Goal: Find specific page/section

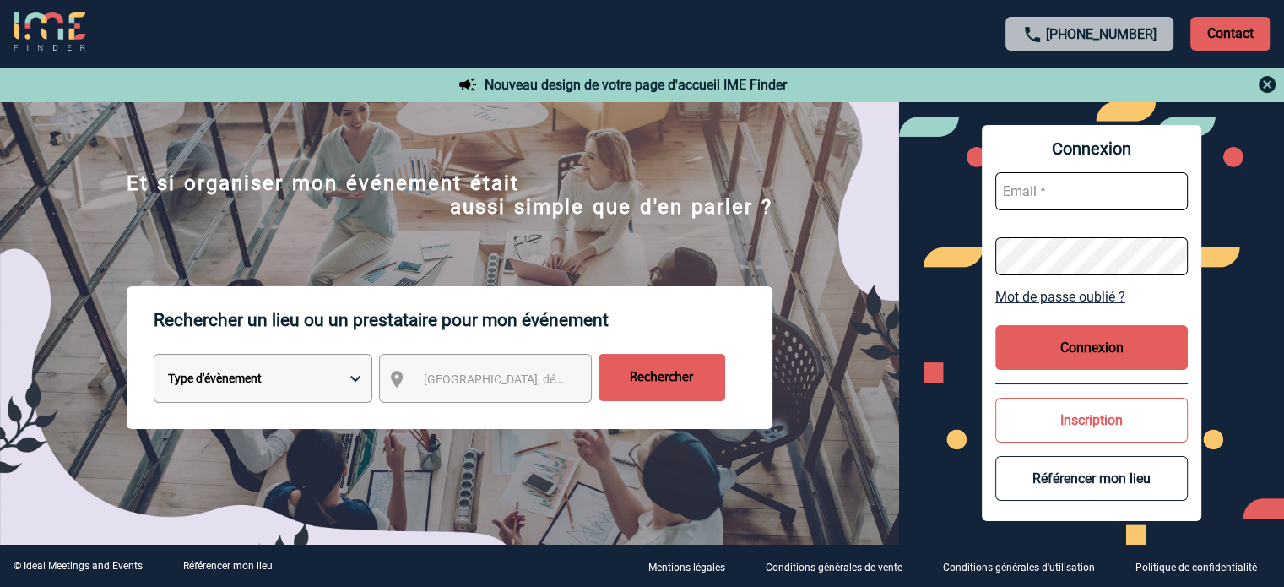
scroll to position [253, 0]
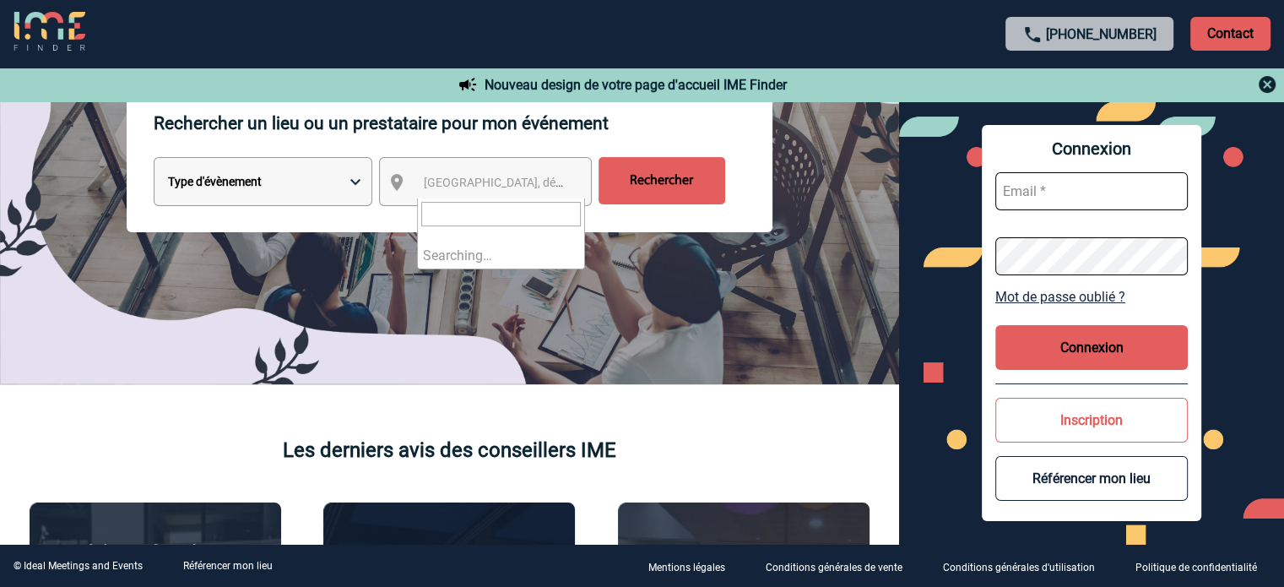
click at [508, 186] on span "[GEOGRAPHIC_DATA], département, région..." at bounding box center [541, 183] width 235 height 14
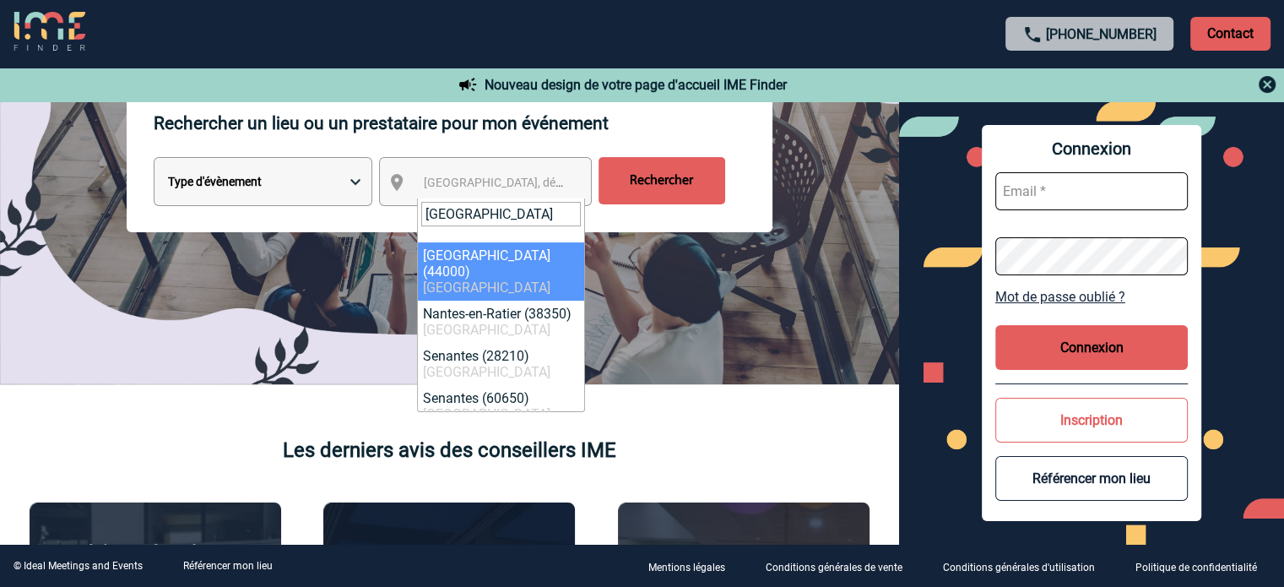
type input "[GEOGRAPHIC_DATA]"
select select "5250"
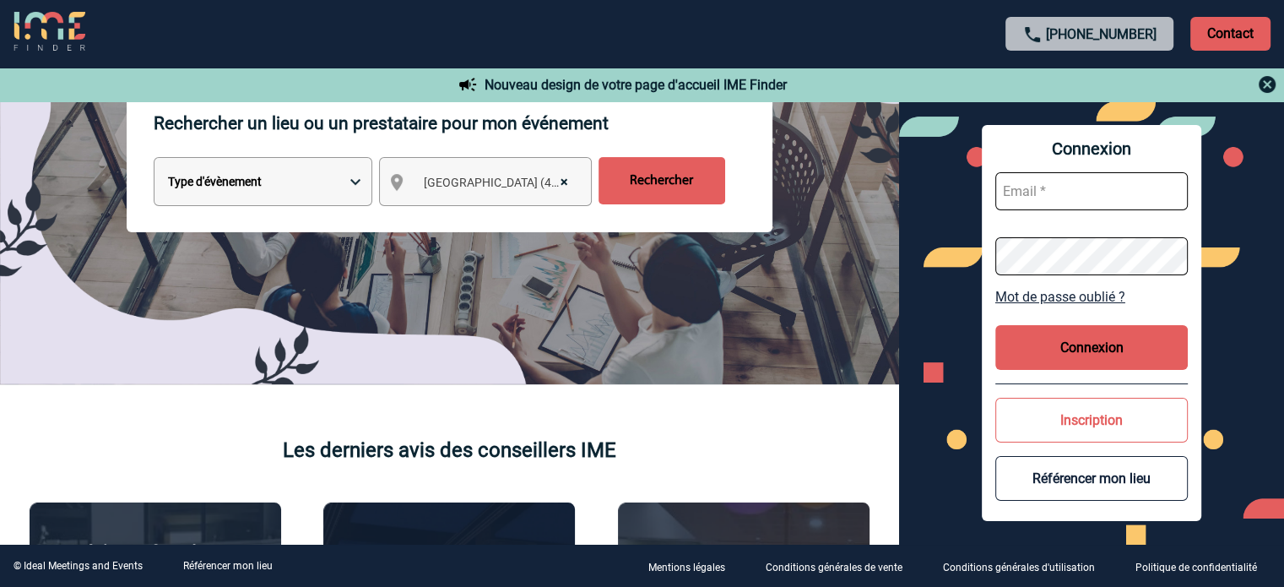
click at [646, 198] on input "Rechercher" at bounding box center [662, 180] width 127 height 47
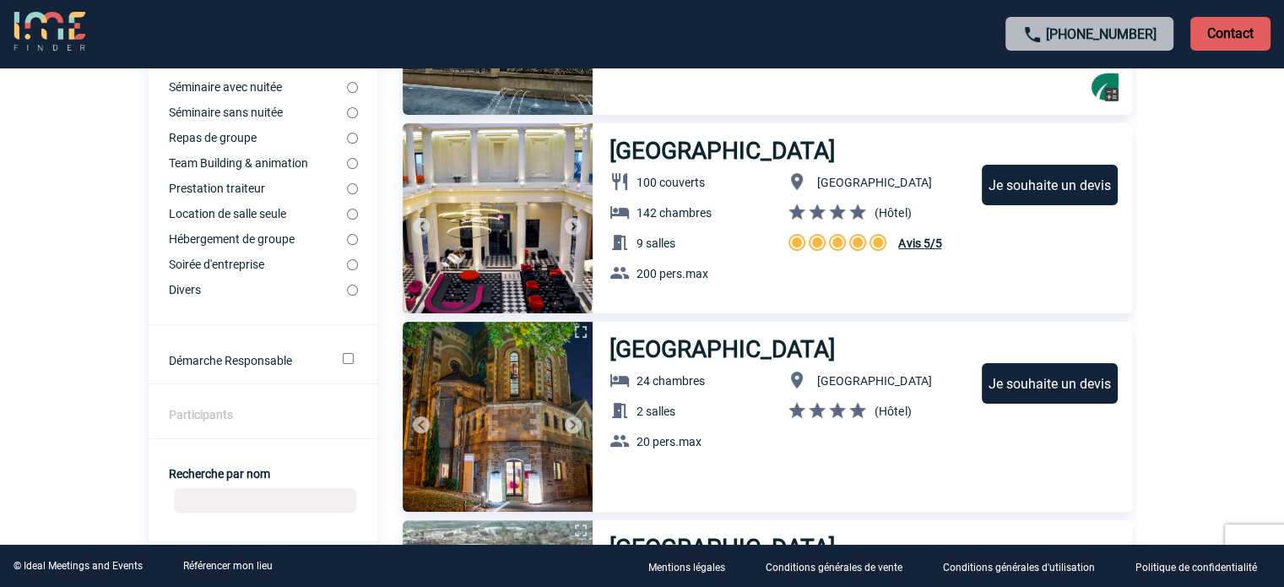
scroll to position [422, 0]
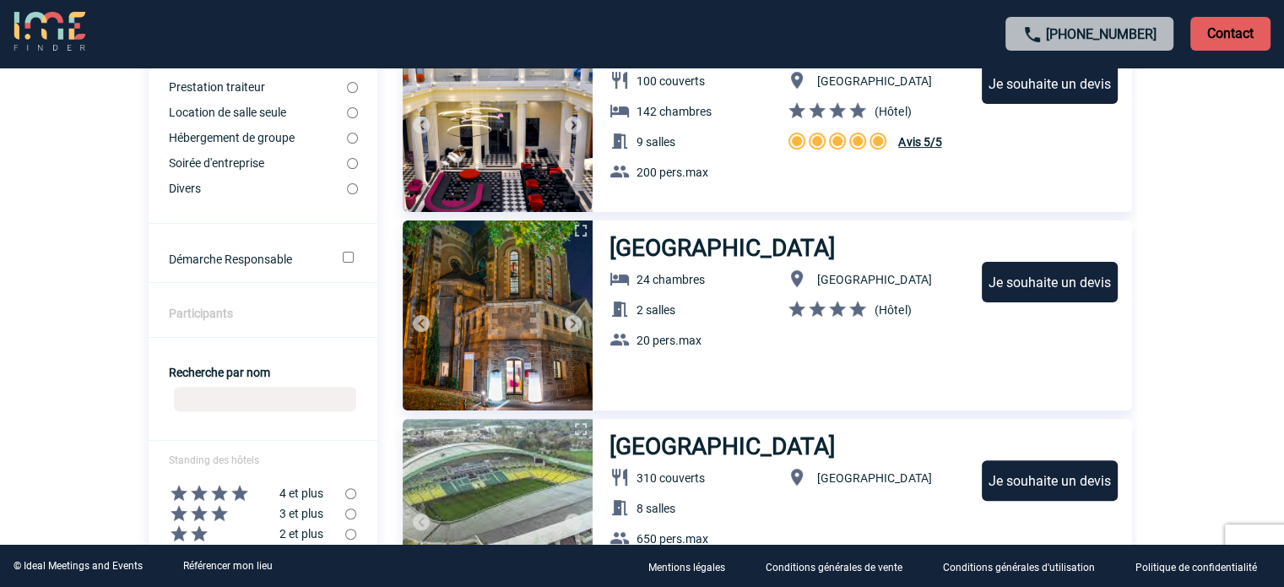
click at [564, 317] on img at bounding box center [573, 323] width 20 height 20
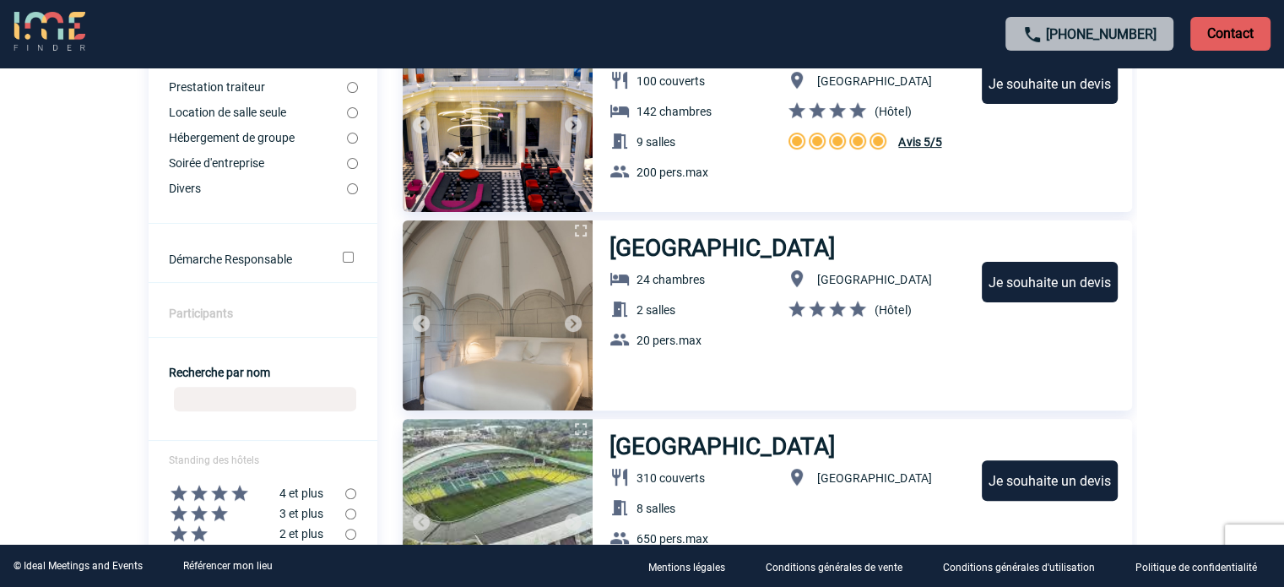
click at [564, 317] on img at bounding box center [573, 323] width 20 height 20
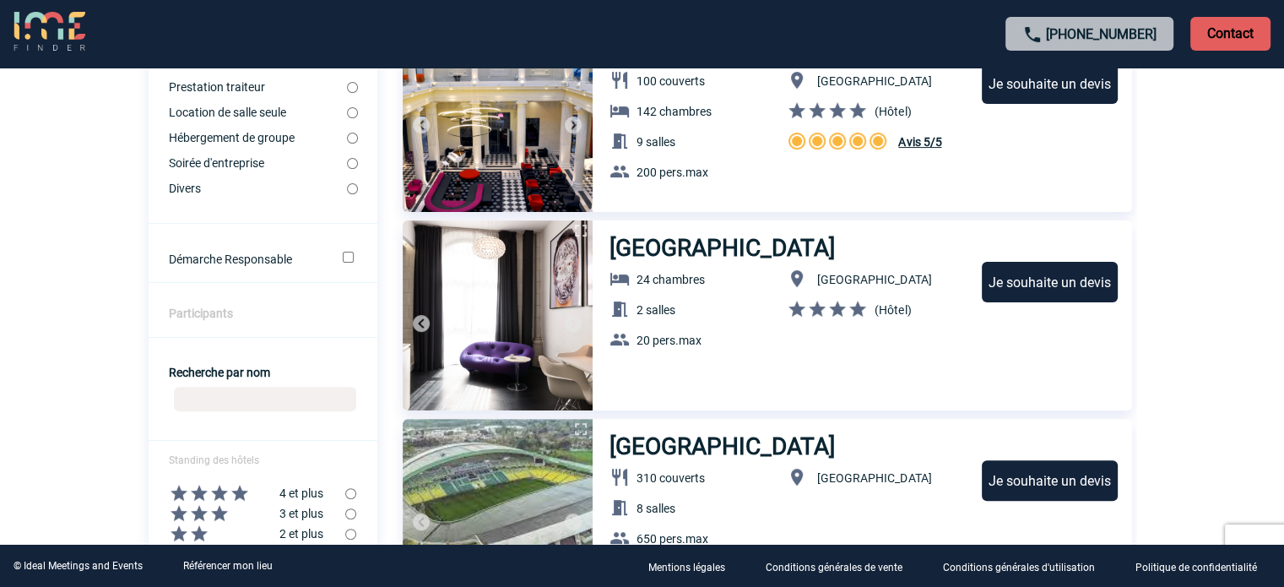
click at [564, 317] on img at bounding box center [573, 323] width 20 height 20
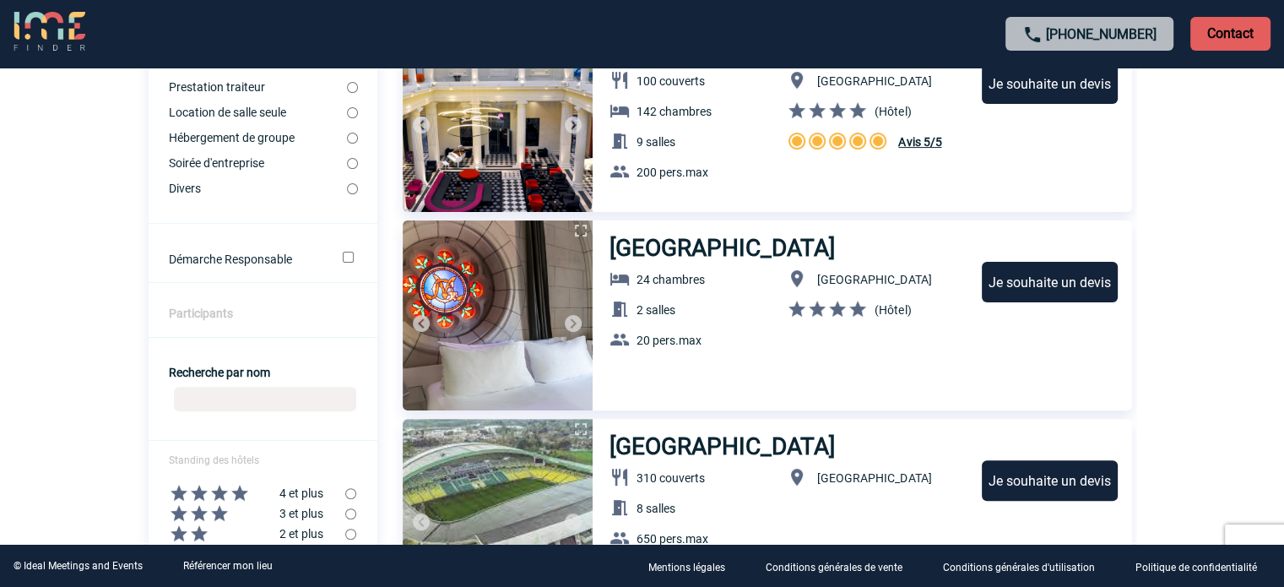
click at [564, 317] on img at bounding box center [573, 323] width 20 height 20
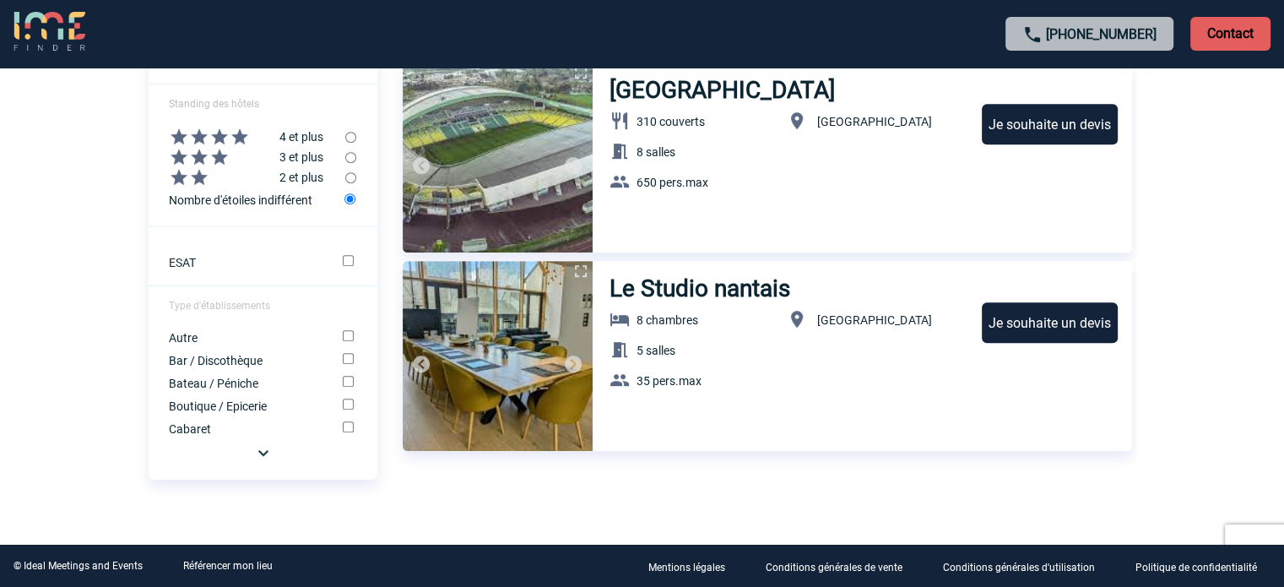
scroll to position [788, 0]
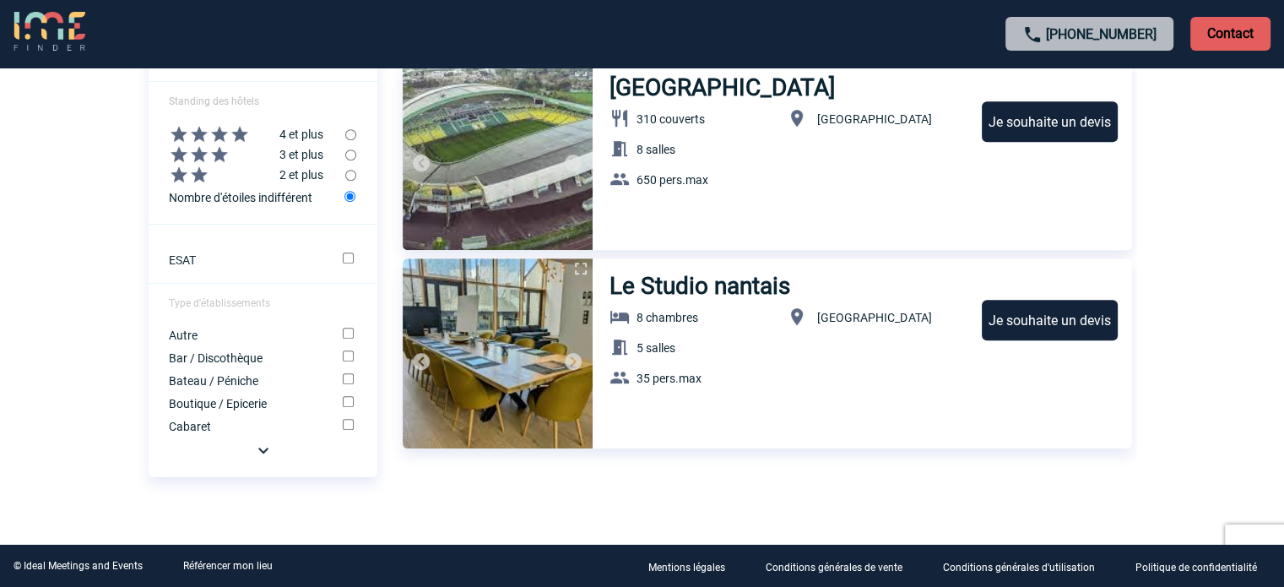
click at [570, 354] on img at bounding box center [573, 361] width 20 height 20
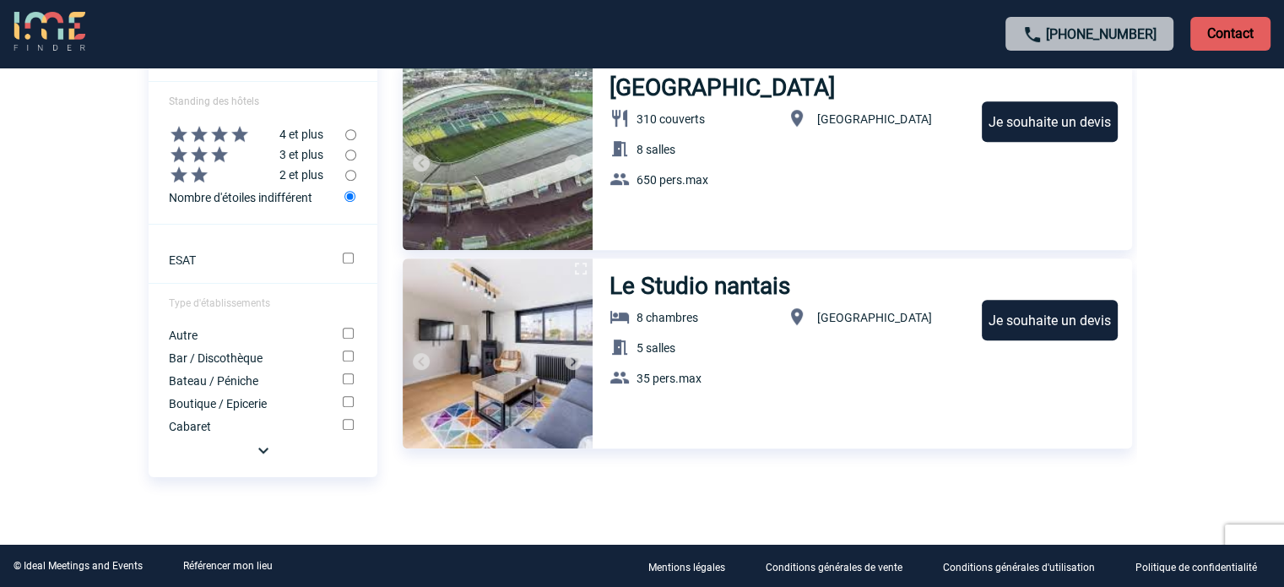
click at [570, 354] on img at bounding box center [573, 361] width 20 height 20
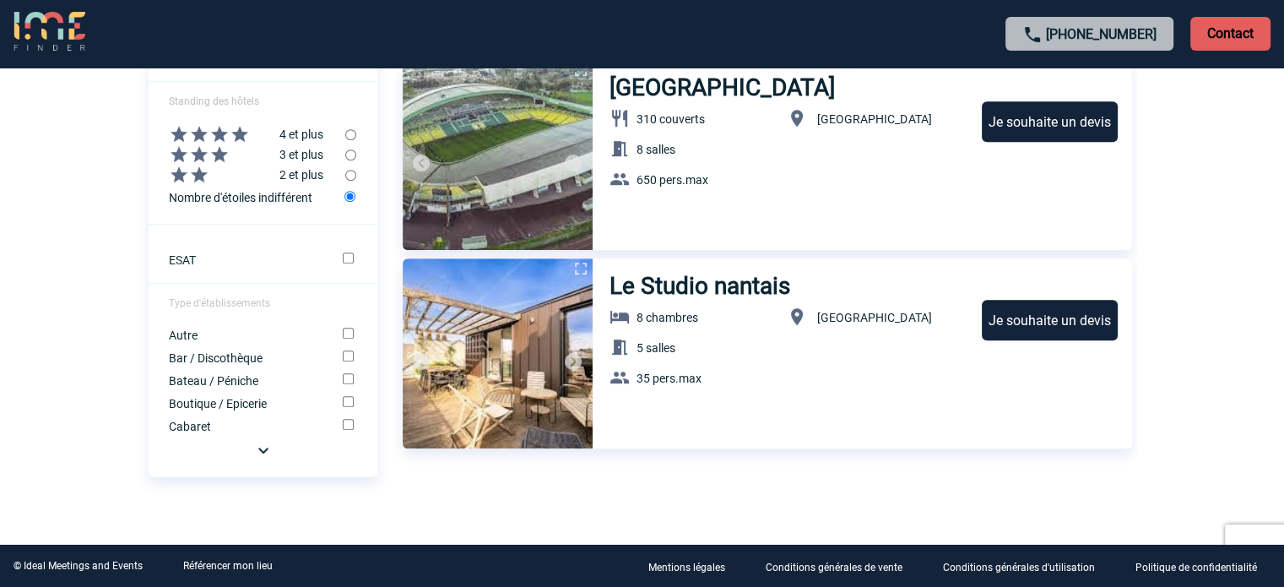
click at [570, 354] on img at bounding box center [573, 361] width 20 height 20
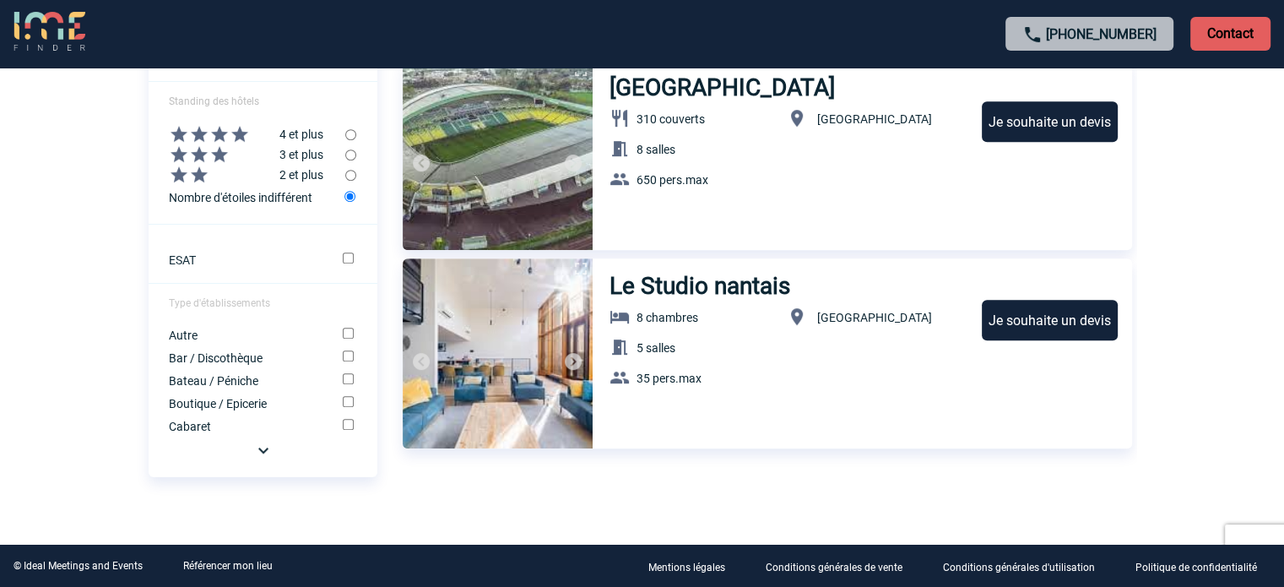
click at [570, 354] on img at bounding box center [573, 361] width 20 height 20
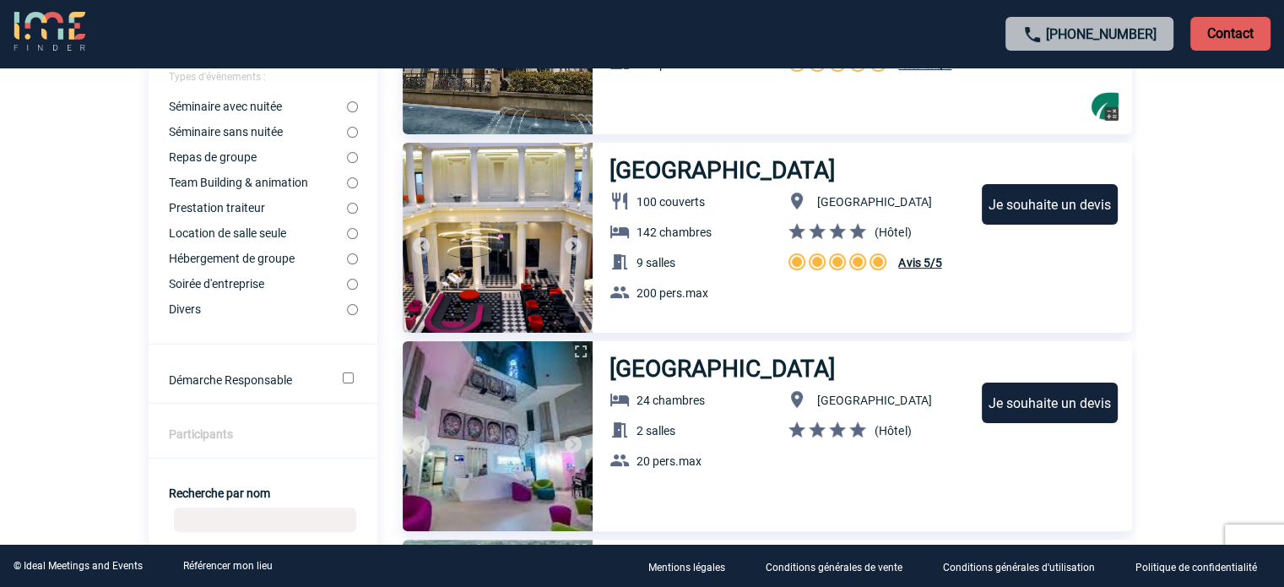
scroll to position [0, 0]
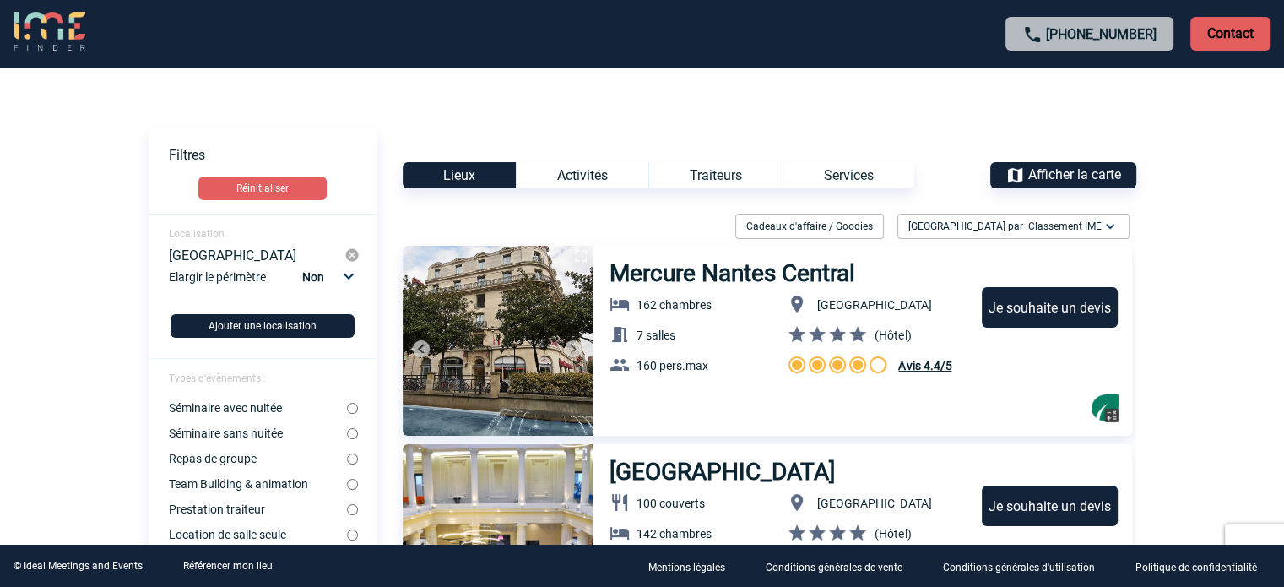
click at [326, 275] on select "Non 10km 20km 50km" at bounding box center [326, 277] width 57 height 22
click at [301, 266] on select "Non 10km 20km 50km" at bounding box center [326, 277] width 57 height 22
click at [340, 287] on select "Non 10km 20km 50km" at bounding box center [326, 277] width 57 height 22
select select "20"
click at [301, 266] on select "Non 10km 20km 50km" at bounding box center [326, 277] width 57 height 22
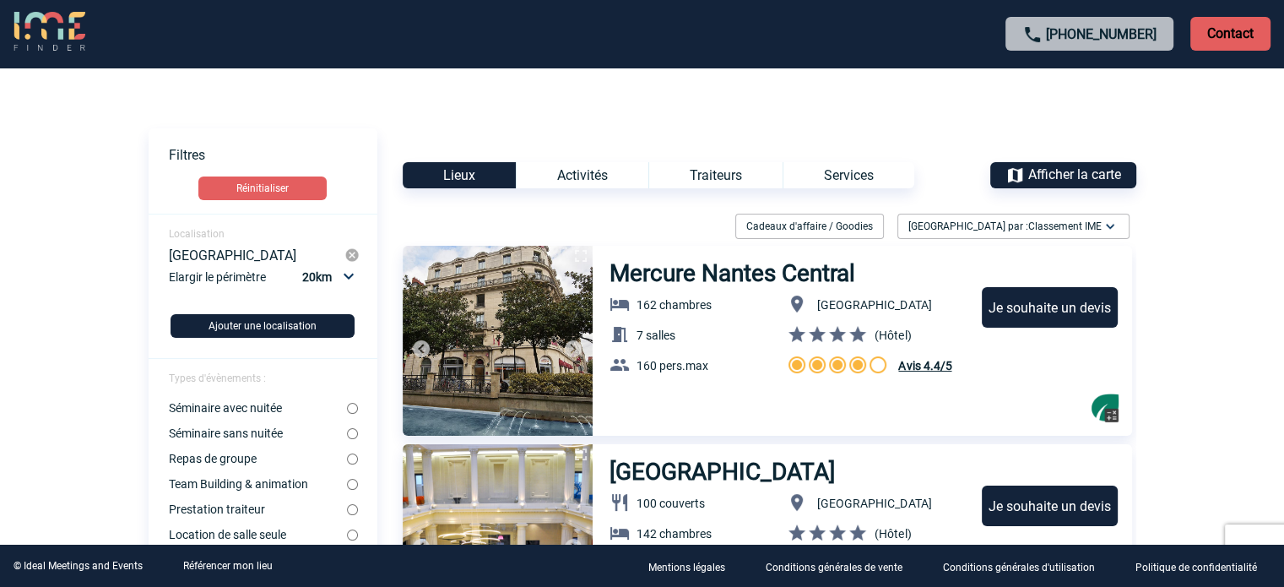
click at [272, 332] on button "Ajouter une localisation" at bounding box center [263, 326] width 184 height 24
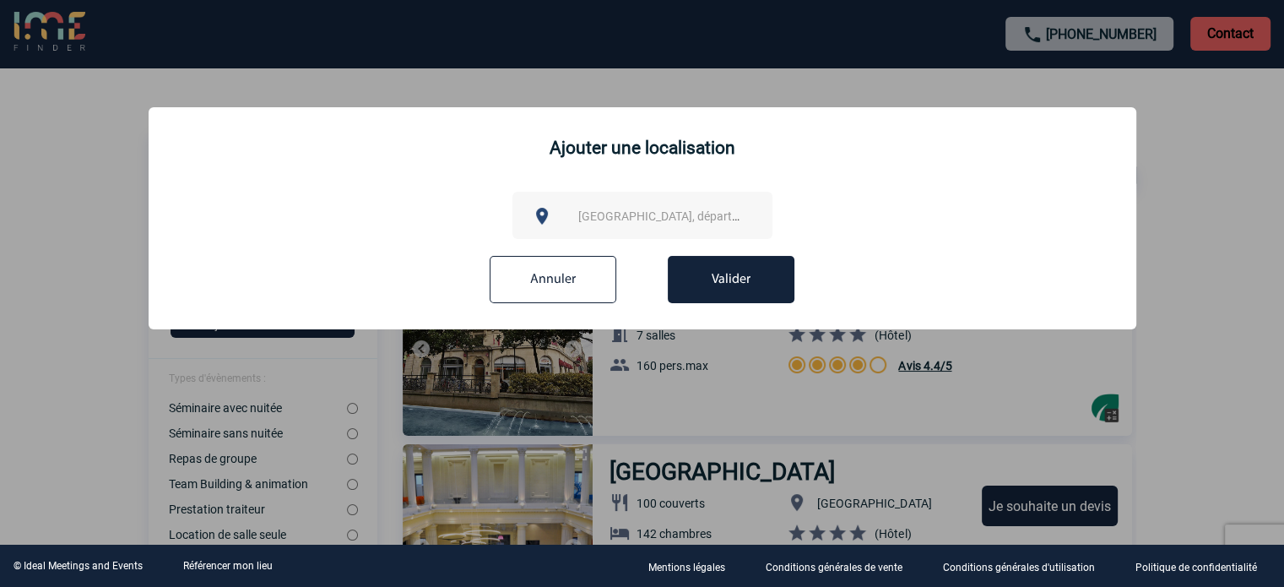
click at [632, 225] on span "[GEOGRAPHIC_DATA], département, région..." at bounding box center [665, 216] width 187 height 24
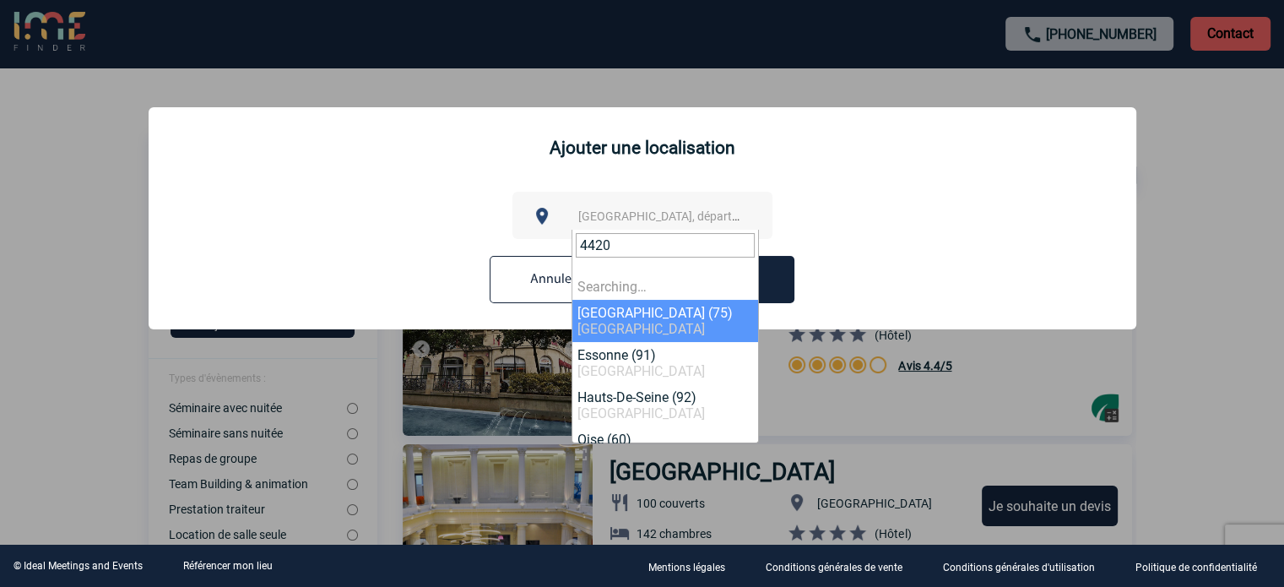
type input "44200"
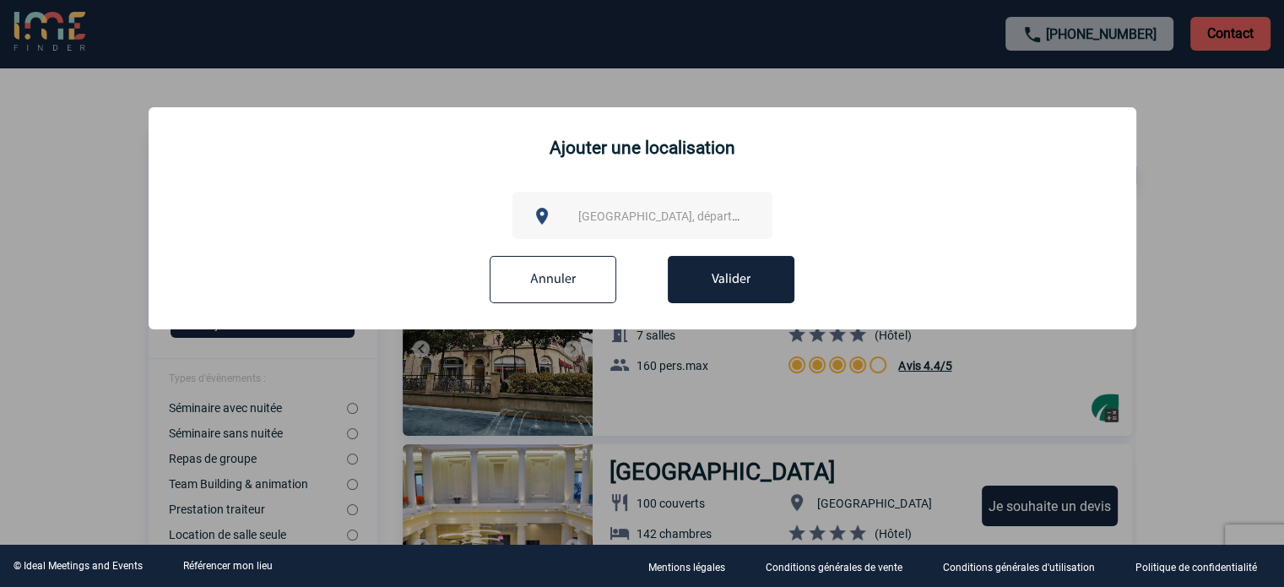
click at [866, 267] on div "Annuler Valider" at bounding box center [642, 286] width 961 height 60
click at [534, 269] on input "Annuler" at bounding box center [553, 279] width 127 height 47
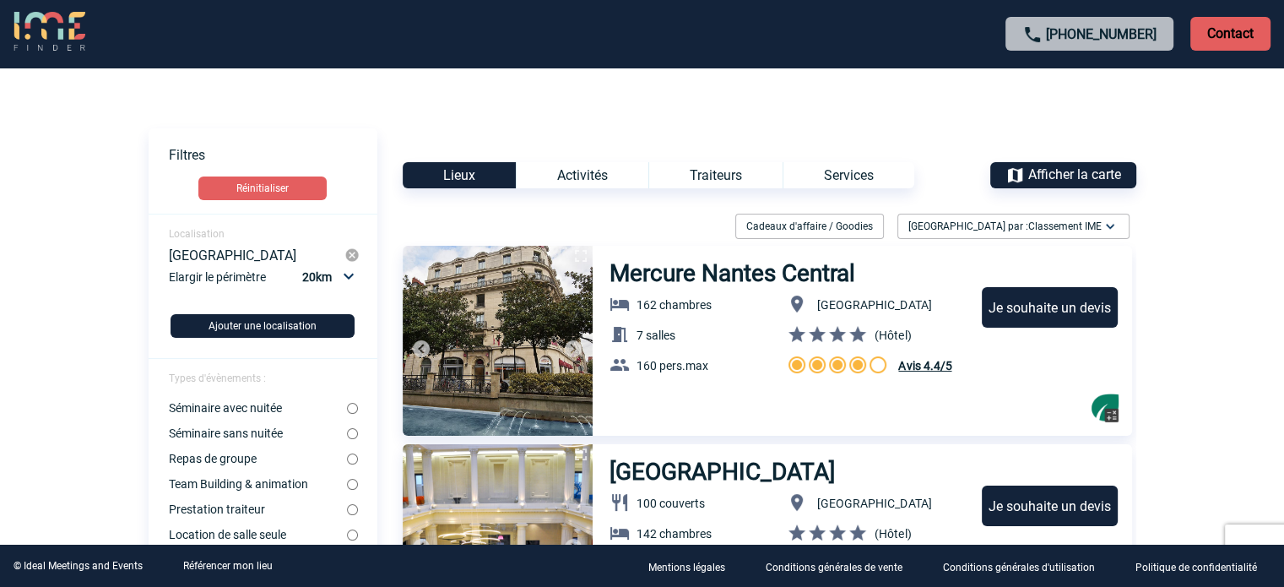
click at [1036, 178] on span "Afficher la carte" at bounding box center [1075, 174] width 93 height 16
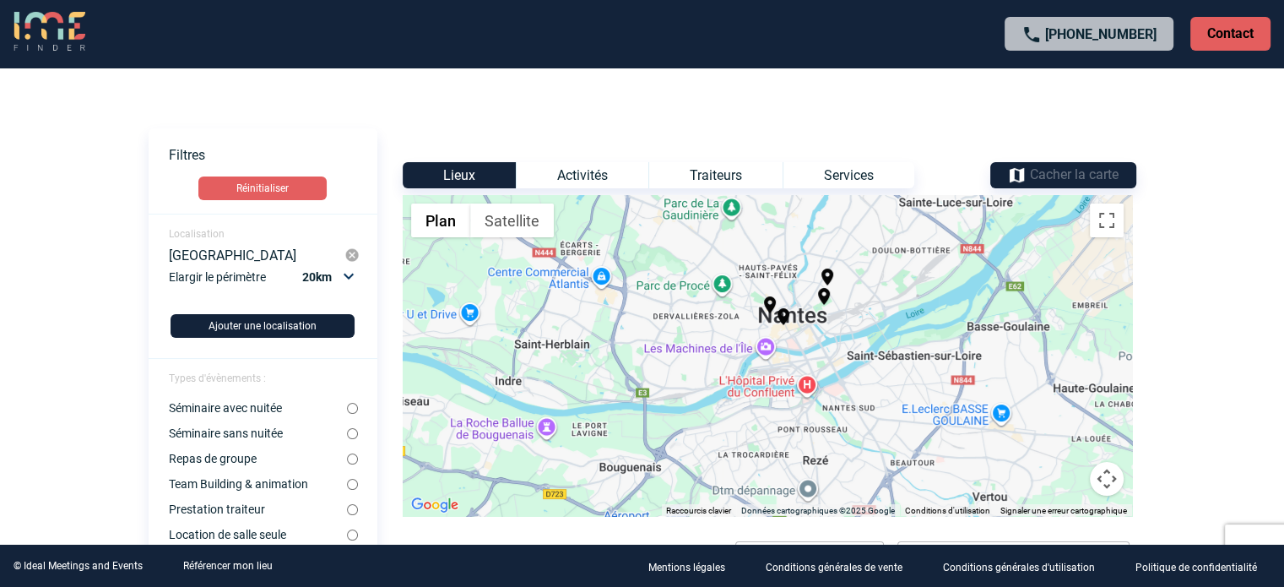
drag, startPoint x: 791, startPoint y: 401, endPoint x: 875, endPoint y: 162, distance: 253.2
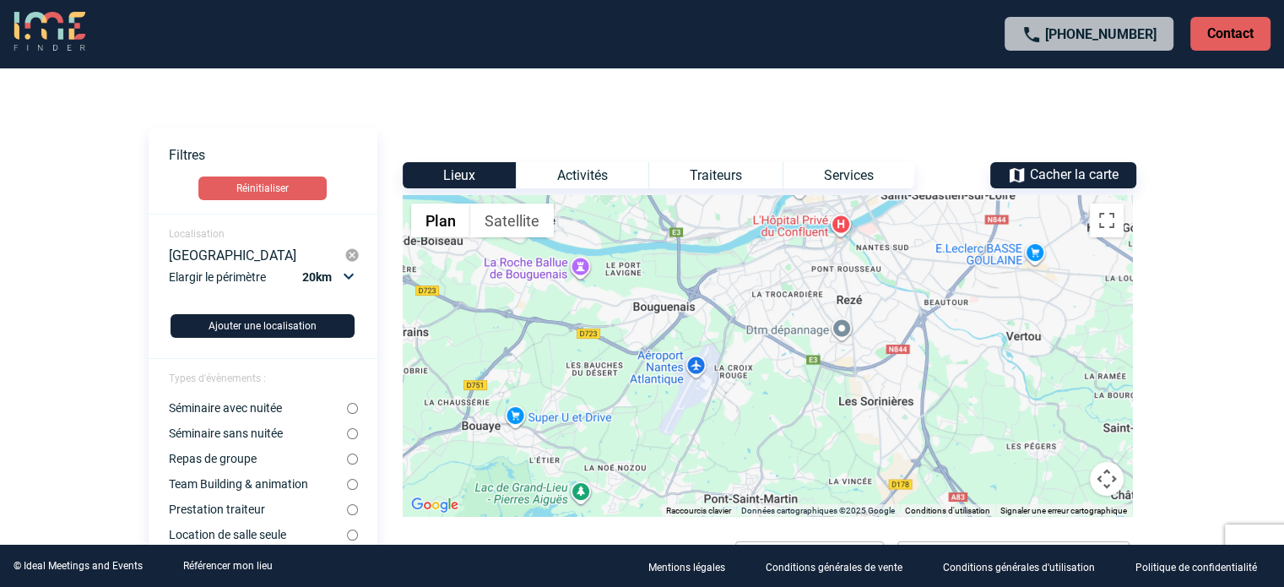
click at [845, 333] on div "Pour activer le glissement avec le clavier, appuyez sur Alt+Entrée. Une fois ce…" at bounding box center [768, 355] width 730 height 321
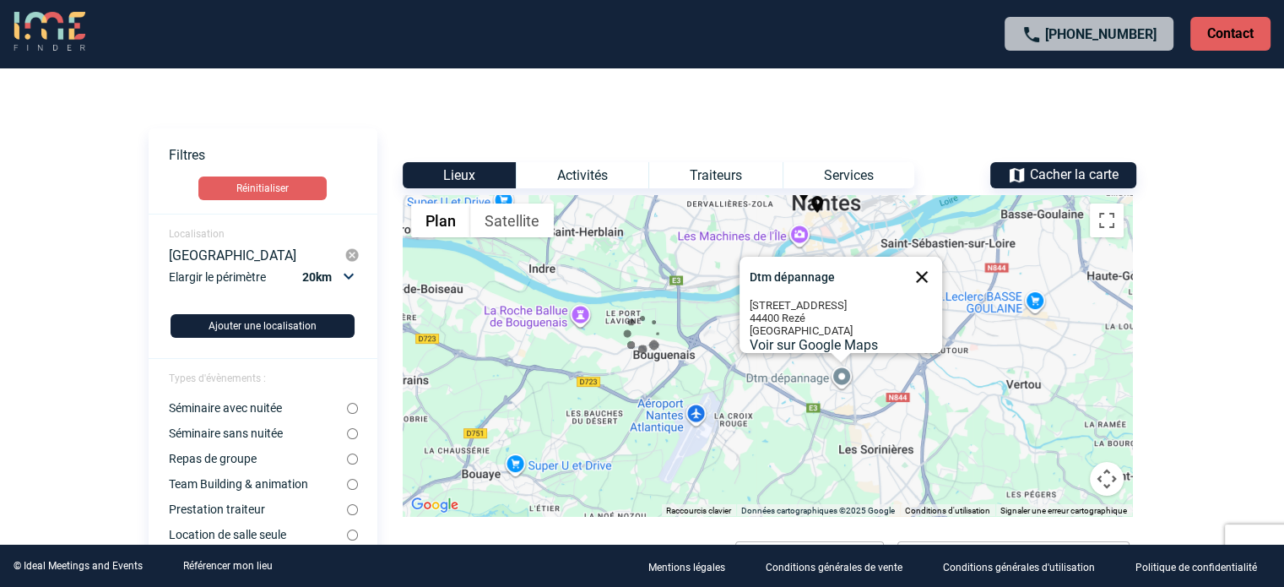
click at [922, 272] on button "Fermer" at bounding box center [922, 277] width 41 height 41
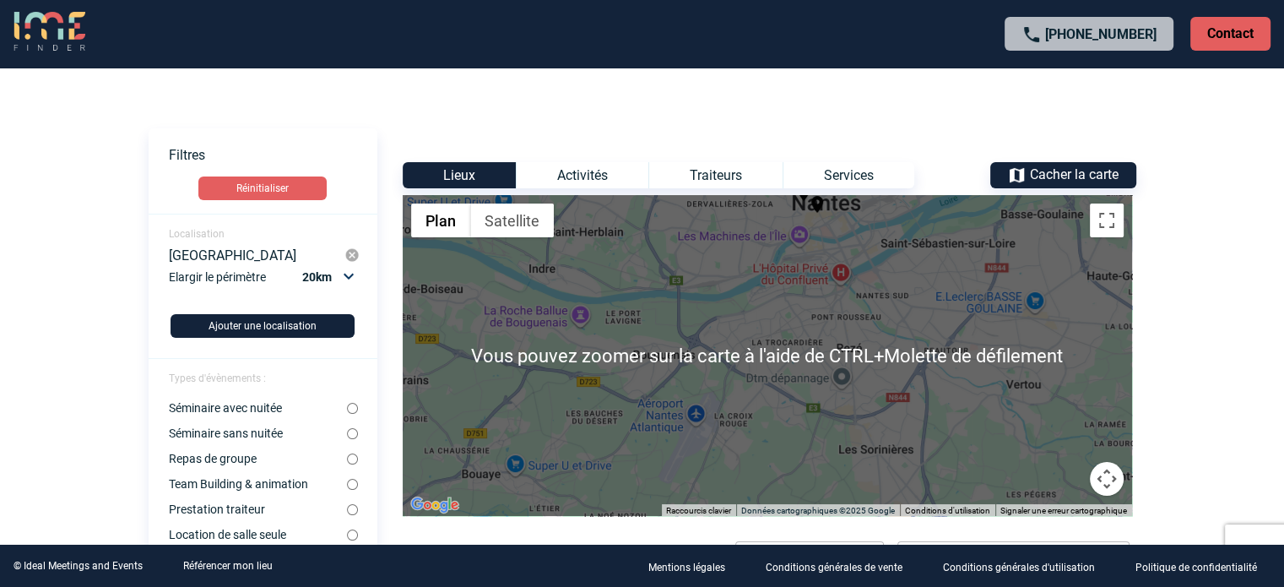
scroll to position [84, 0]
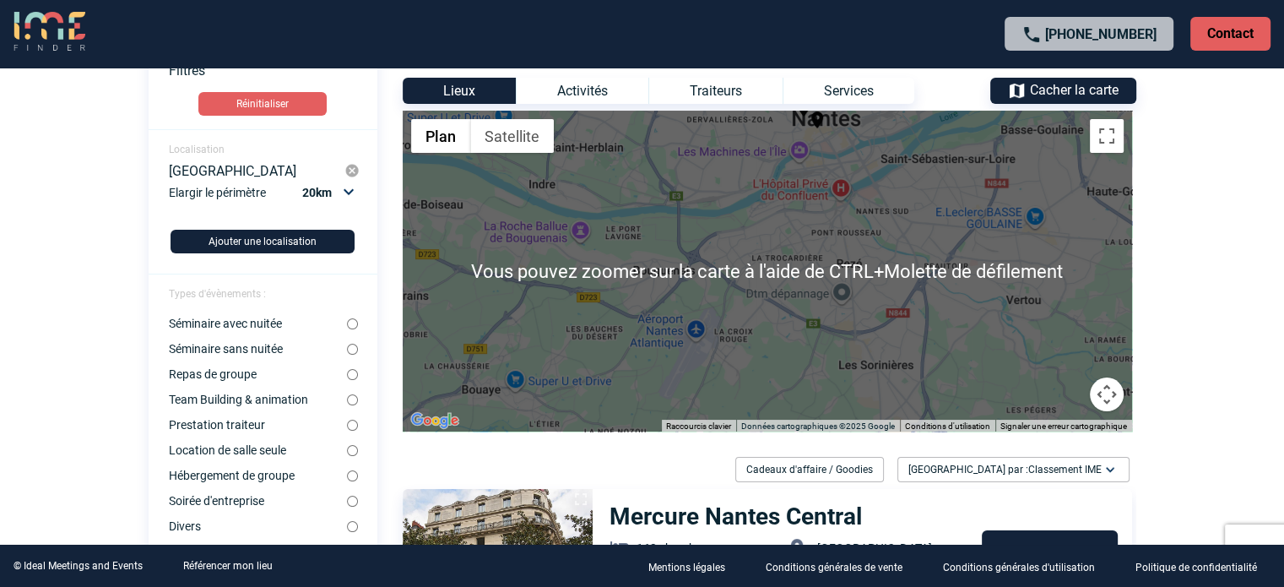
click at [356, 173] on img at bounding box center [352, 170] width 15 height 15
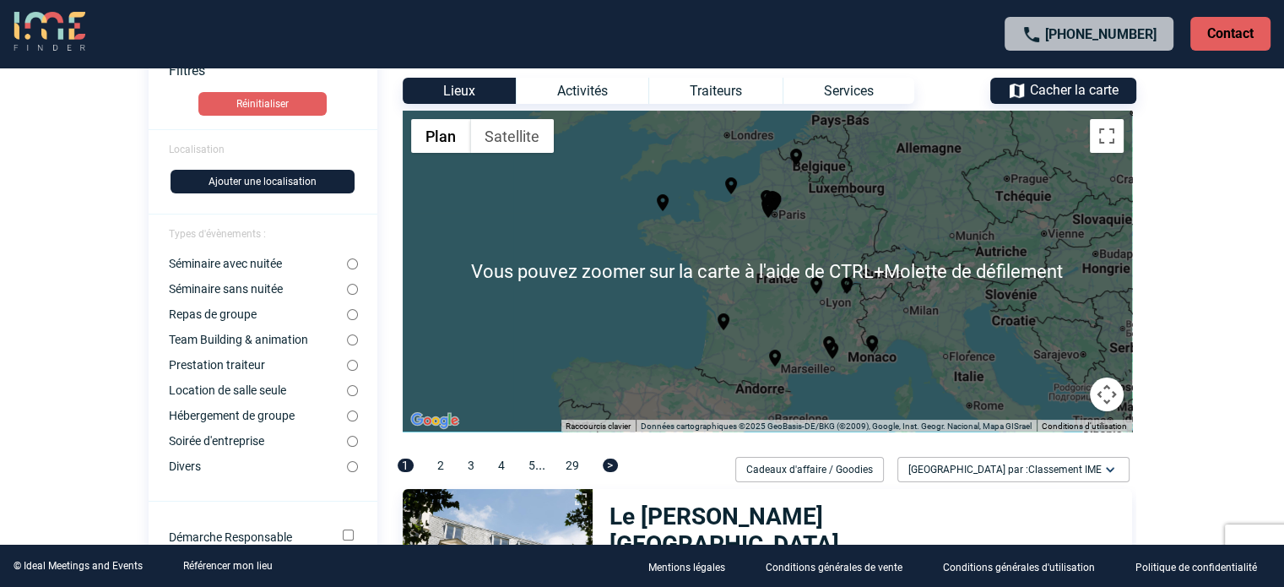
scroll to position [169, 0]
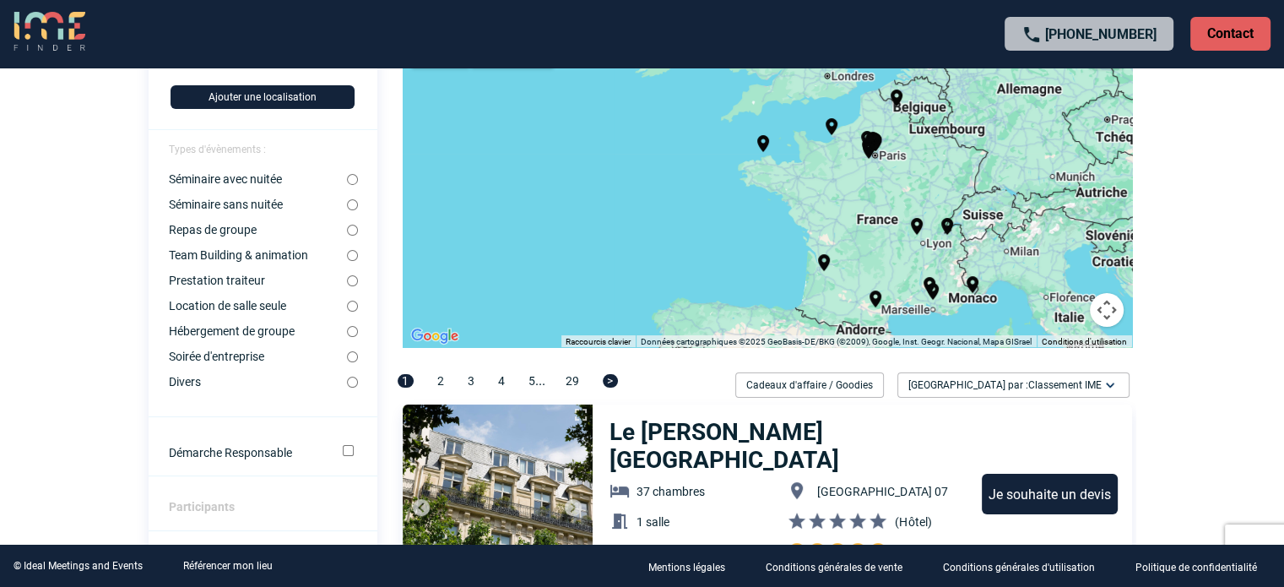
drag, startPoint x: 755, startPoint y: 251, endPoint x: 866, endPoint y: 310, distance: 126.2
click at [825, 312] on div "Pour activer le glissement avec le clavier, appuyez sur Alt+Entrée. Une fois ce…" at bounding box center [768, 186] width 730 height 321
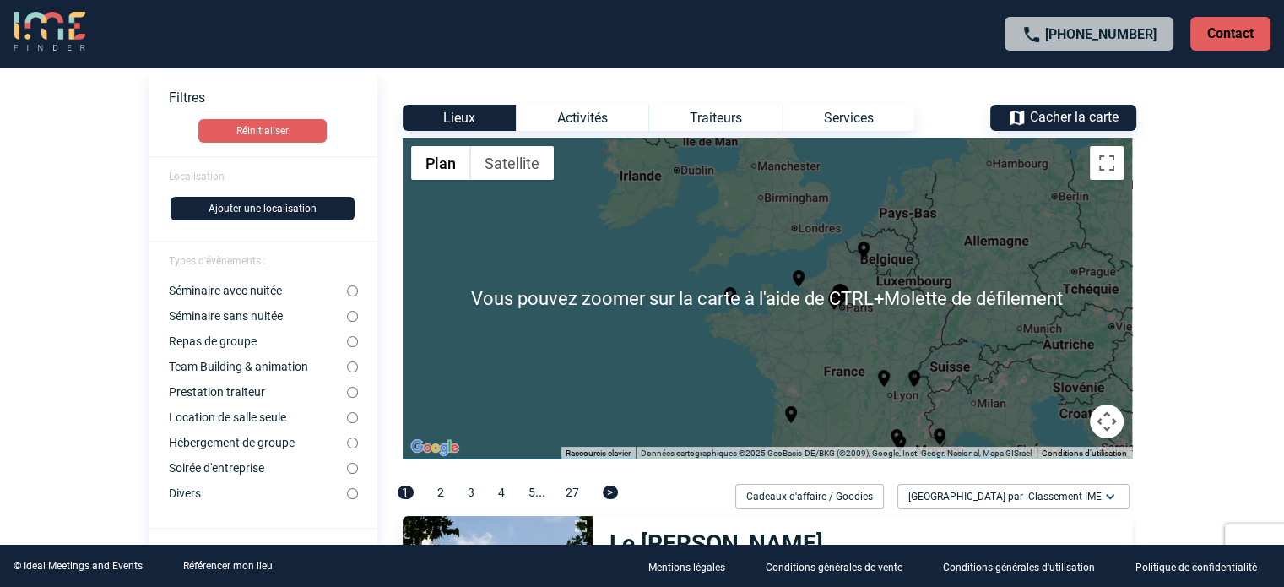
scroll to position [84, 0]
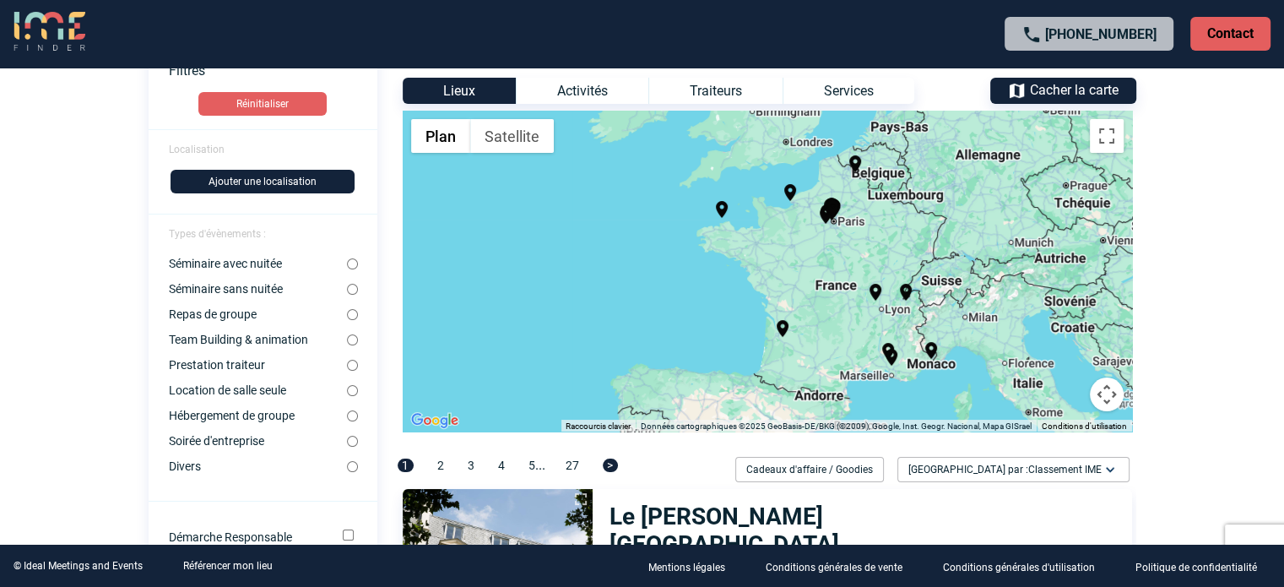
drag, startPoint x: 787, startPoint y: 303, endPoint x: 779, endPoint y: 242, distance: 61.3
click at [779, 242] on div "Pour activer le glissement avec le clavier, appuyez sur Alt+Entrée. Une fois ce…" at bounding box center [768, 271] width 730 height 321
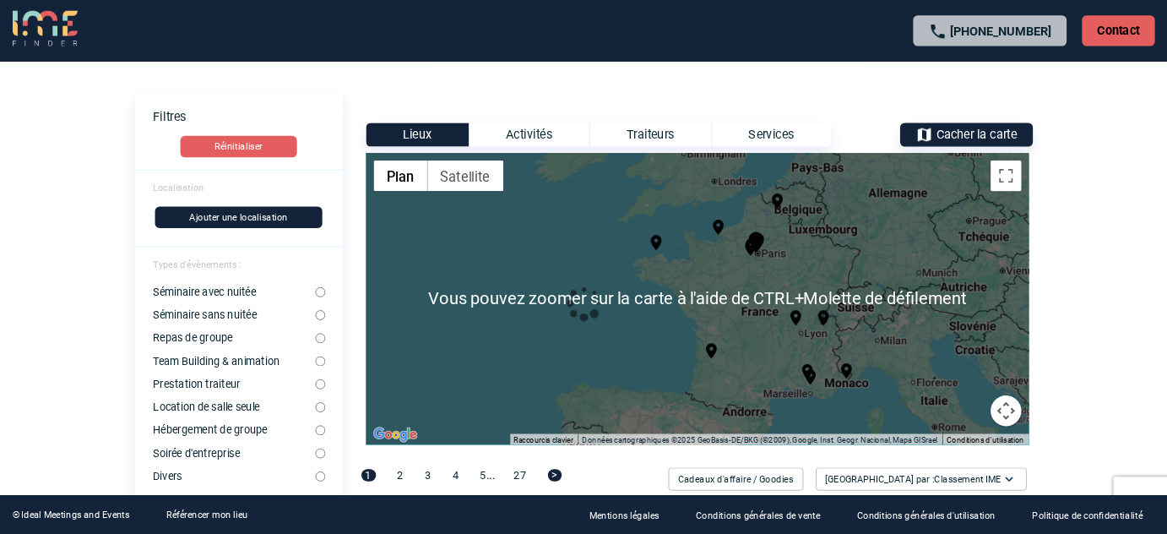
scroll to position [0, 0]
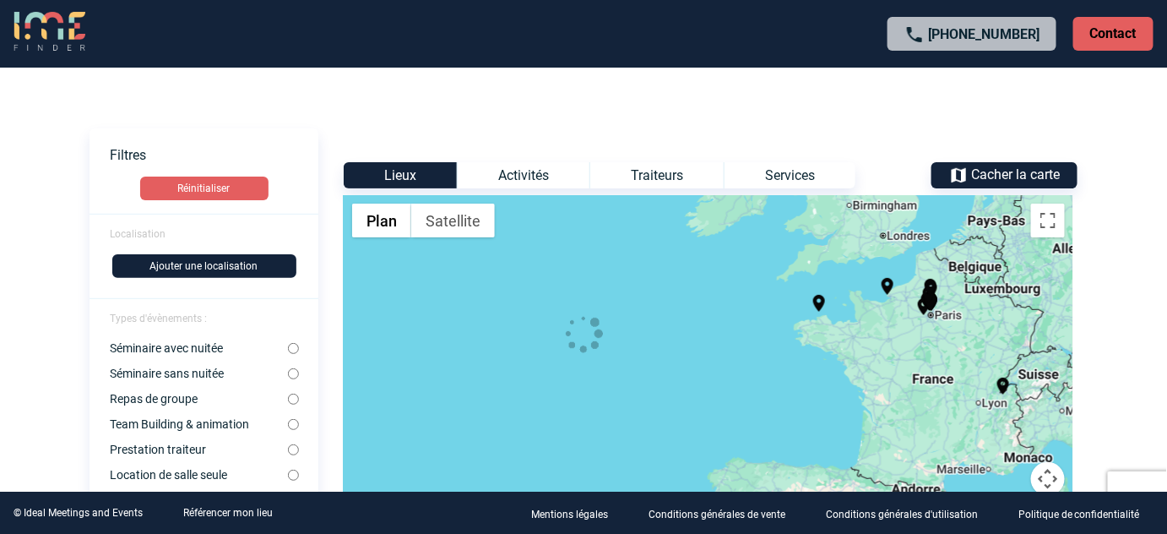
click at [918, 352] on center at bounding box center [584, 335] width 988 height 44
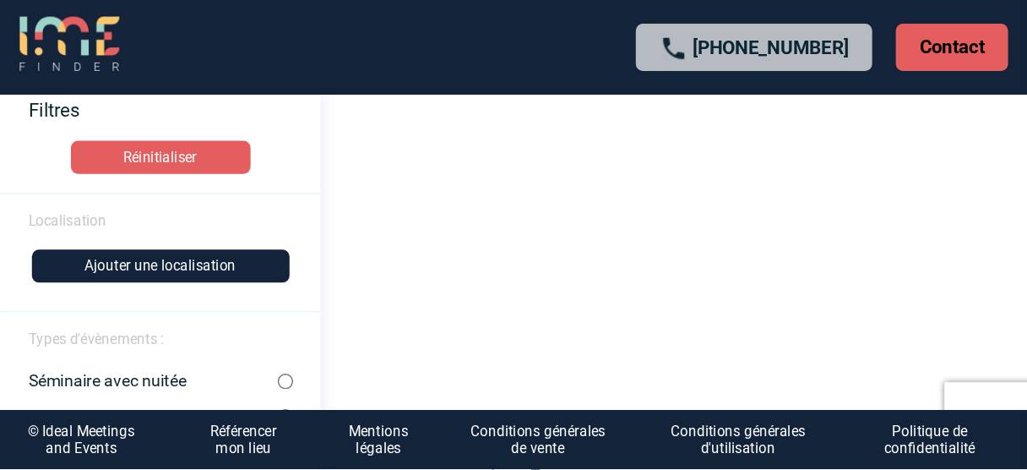
scroll to position [76, 0]
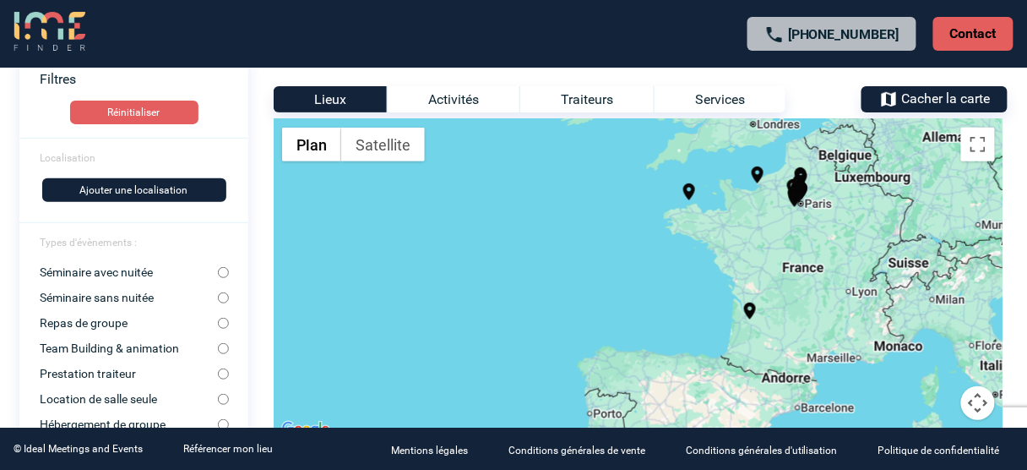
click at [763, 255] on div "Pour activer le glissement avec le clavier, appuyez sur Alt+Entrée. Une fois ce…" at bounding box center [639, 279] width 730 height 321
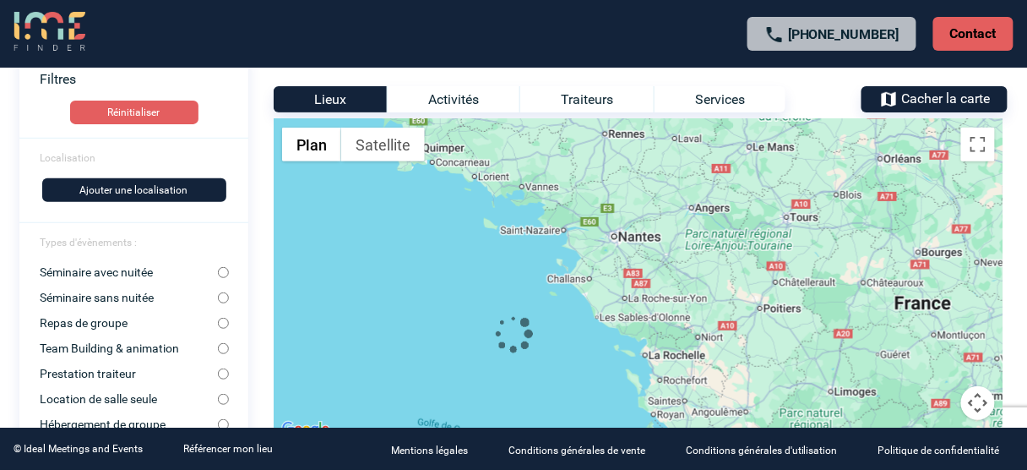
click at [654, 258] on div "Pour activer le glissement avec le clavier, appuyez sur Alt+Entrée. Une fois ce…" at bounding box center [639, 279] width 730 height 321
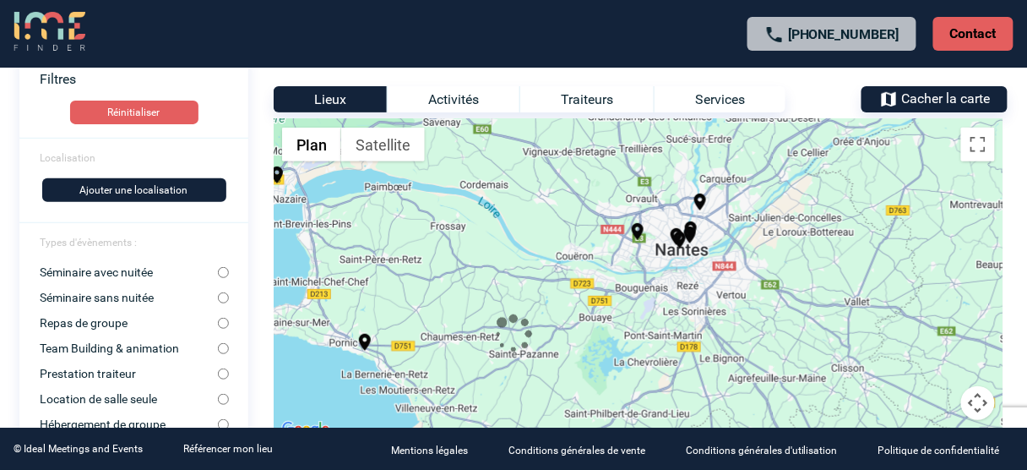
click at [692, 267] on div "Pour activer le glissement avec le clavier, appuyez sur Alt+Entrée. Une fois ce…" at bounding box center [639, 279] width 730 height 321
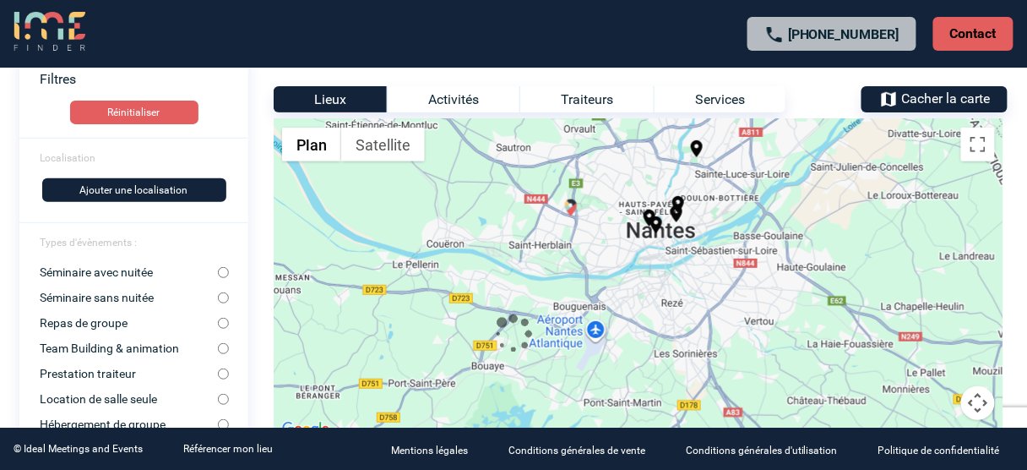
click at [569, 211] on img "UGC Ciné Cité - Nantes Atlantis" at bounding box center [571, 208] width 20 height 20
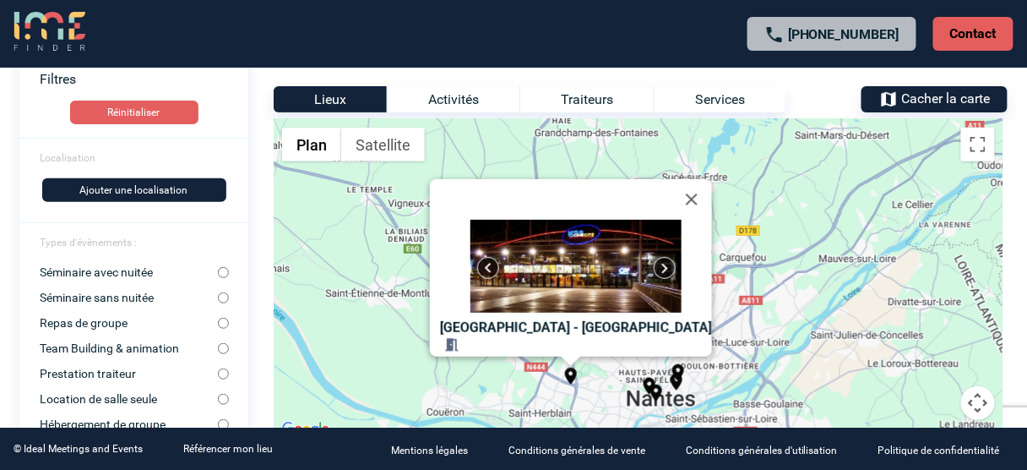
click at [699, 313] on img "Stade de la Beaujoire" at bounding box center [697, 317] width 20 height 20
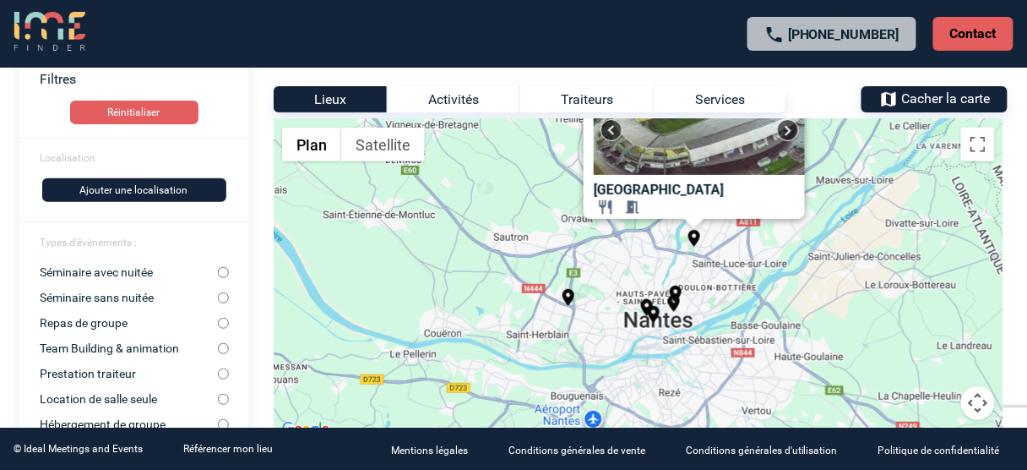
drag, startPoint x: 860, startPoint y: 299, endPoint x: 854, endPoint y: 140, distance: 158.9
click at [854, 142] on div "Pour activer le glissement avec le clavier, appuyez sur Alt+Entrée. Une fois ce…" at bounding box center [639, 279] width 730 height 321
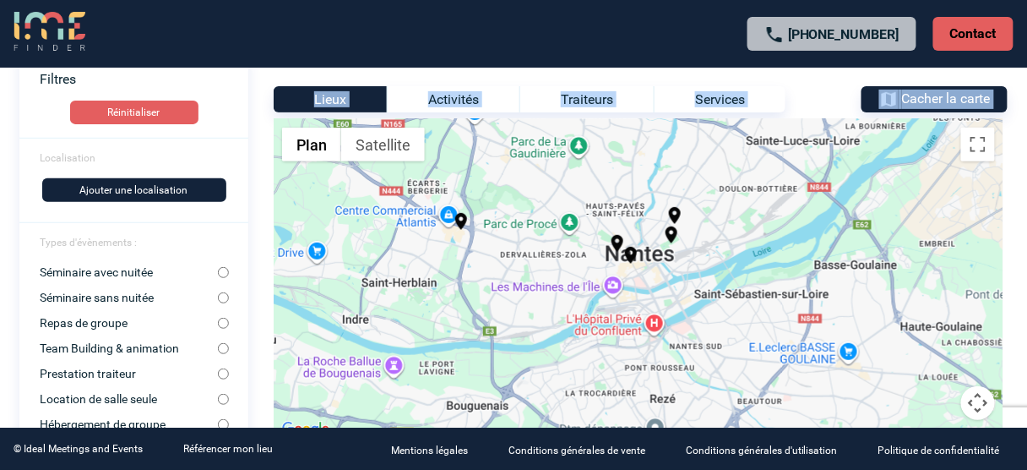
drag, startPoint x: 687, startPoint y: 320, endPoint x: 683, endPoint y: 228, distance: 92.1
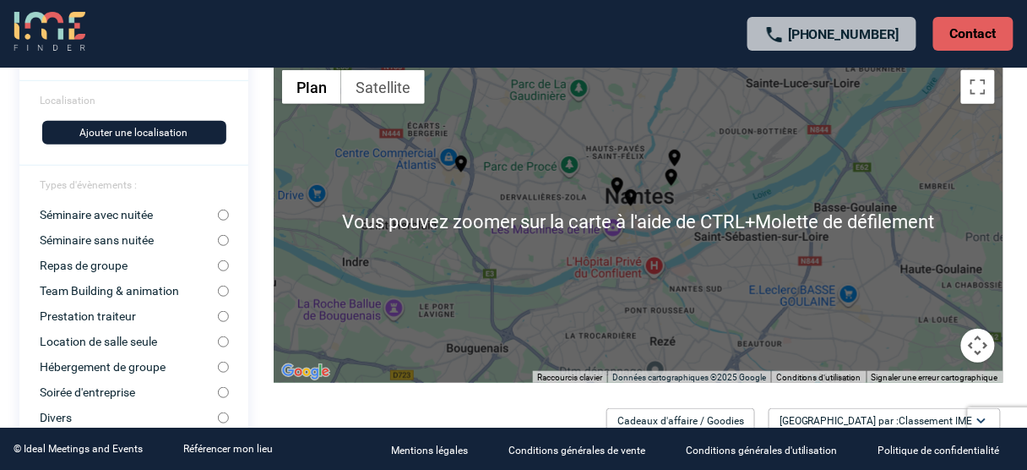
scroll to position [144, 0]
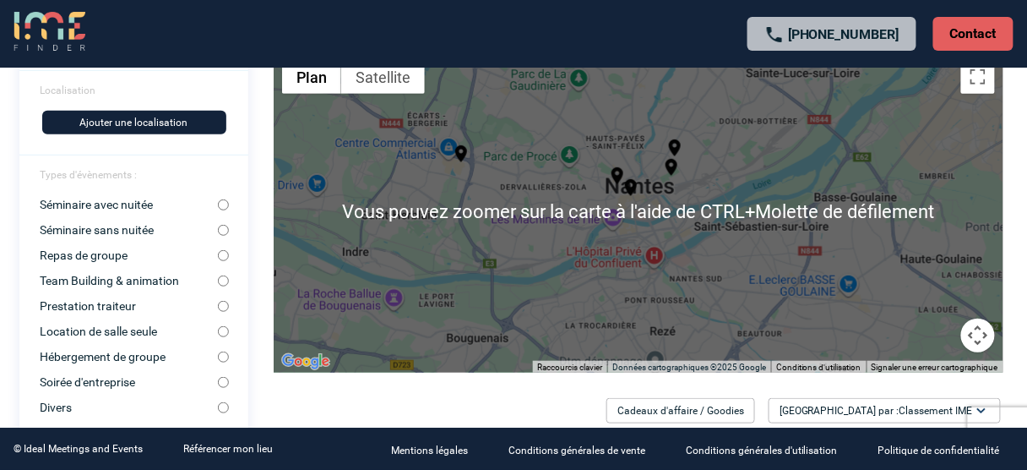
click at [672, 280] on div "Pour activer le glissement avec le clavier, appuyez sur Alt+Entrée. Une fois ce…" at bounding box center [639, 212] width 730 height 321
click at [980, 335] on button "Commandes de la caméra de la carte" at bounding box center [978, 335] width 34 height 34
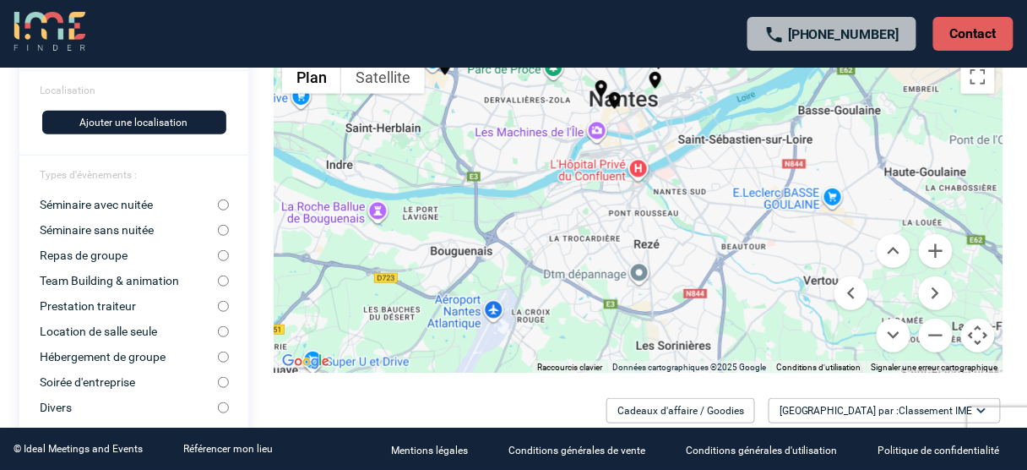
drag, startPoint x: 740, startPoint y: 274, endPoint x: 736, endPoint y: 216, distance: 58.4
click at [736, 216] on div "Pour activer le glissement avec le clavier, appuyez sur Alt+Entrée. Une fois ce…" at bounding box center [639, 212] width 730 height 321
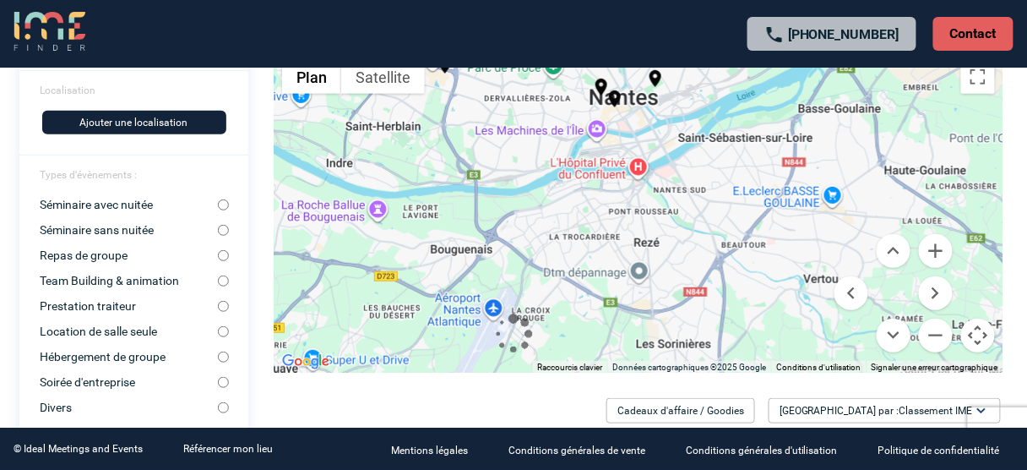
click at [643, 278] on div "Pour activer le glissement avec le clavier, appuyez sur Alt+Entrée. Une fois ce…" at bounding box center [639, 212] width 730 height 321
